Goal: Transaction & Acquisition: Purchase product/service

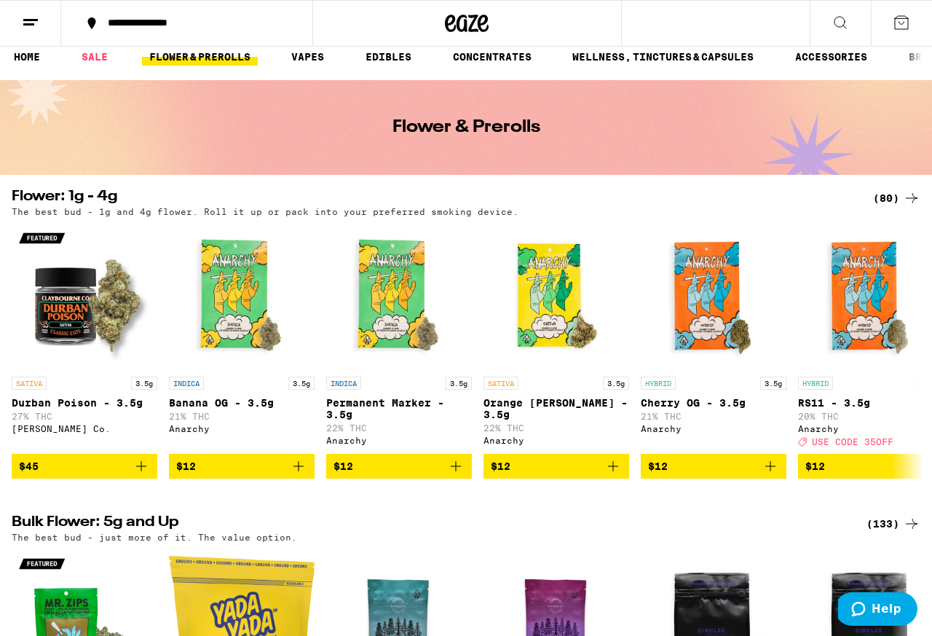
click at [745, 194] on div "(80)" at bounding box center [896, 197] width 47 height 17
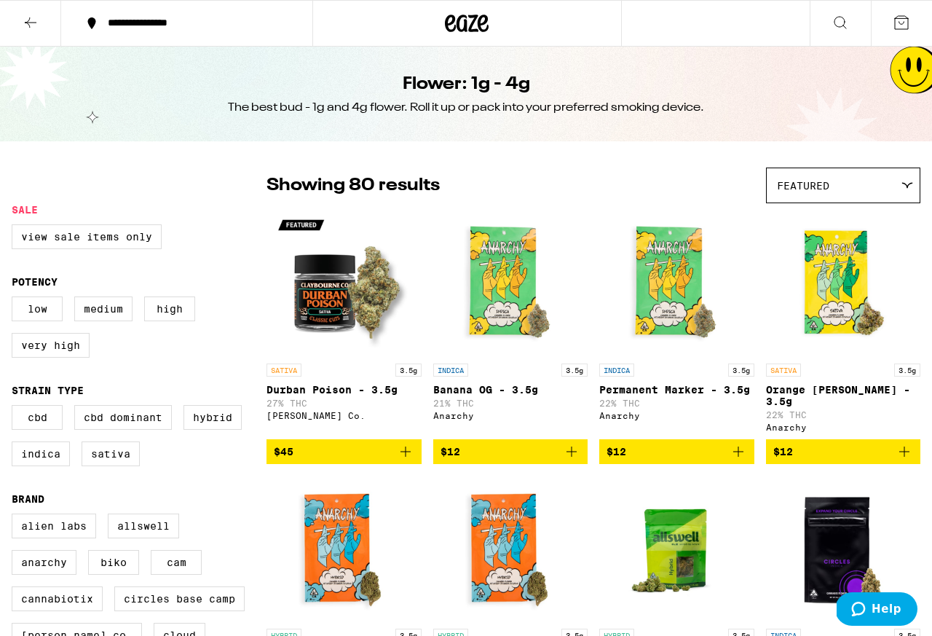
click at [184, 430] on label "Hybrid" at bounding box center [213, 417] width 58 height 25
click at [15, 408] on input "Hybrid" at bounding box center [15, 407] width 1 height 1
checkbox input "true"
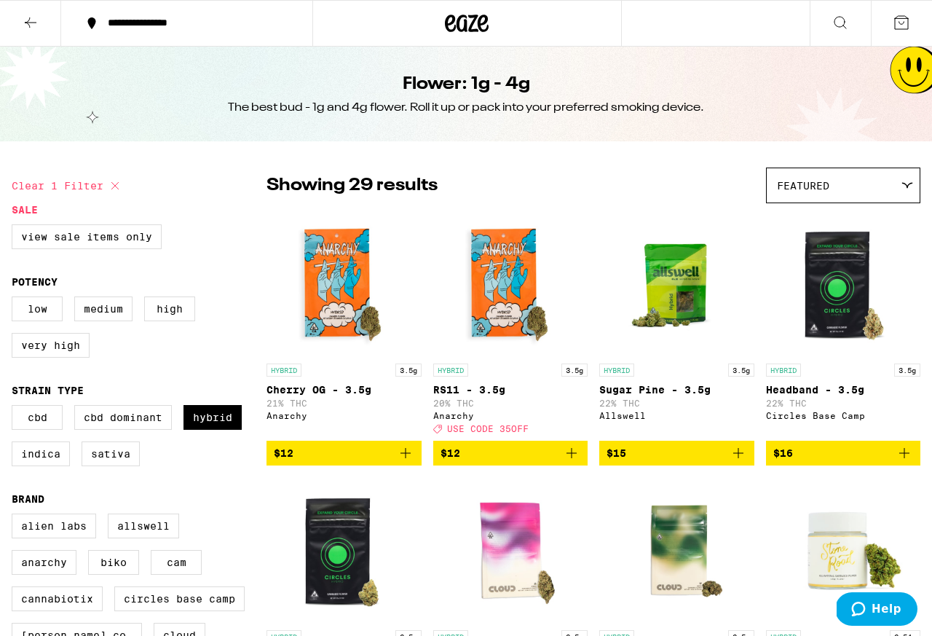
click at [70, 466] on label "Indica" at bounding box center [41, 453] width 58 height 25
click at [15, 408] on input "Indica" at bounding box center [15, 407] width 1 height 1
checkbox input "true"
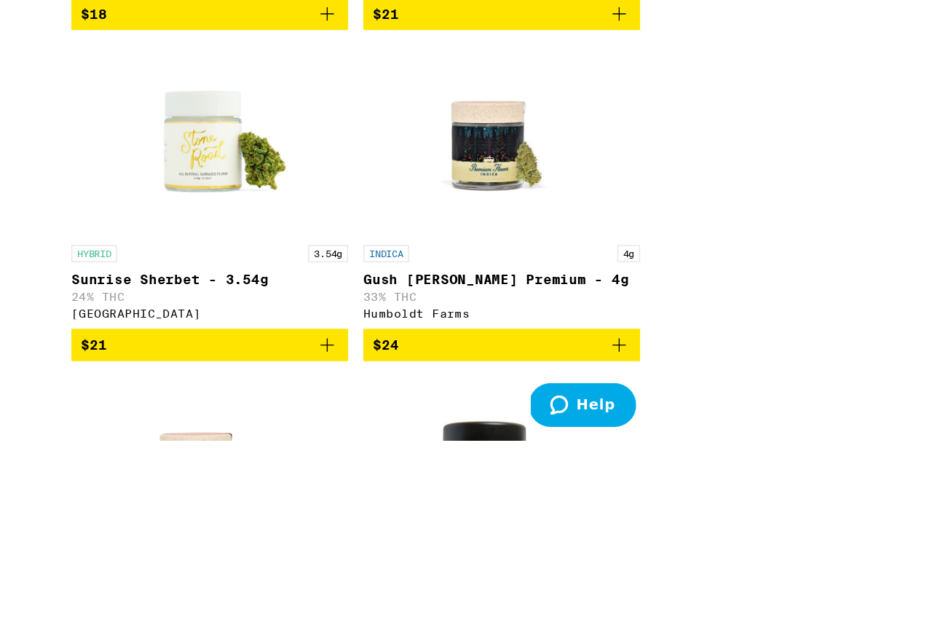
scroll to position [1902, 0]
